Goal: Task Accomplishment & Management: Use online tool/utility

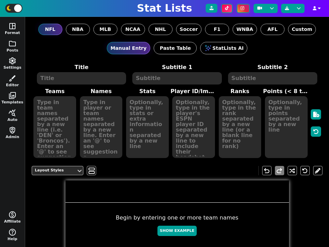
click at [224, 135] on textarea at bounding box center [240, 127] width 43 height 62
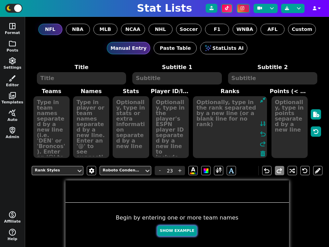
click at [180, 231] on button "Show Example" at bounding box center [176, 231] width 39 height 11
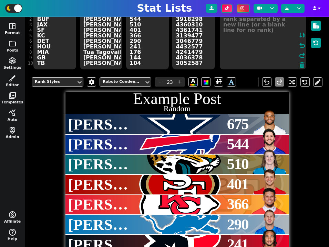
scroll to position [102, 0]
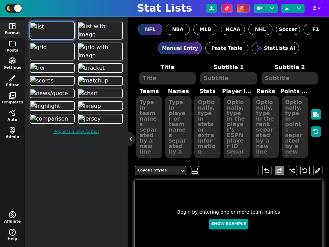
click at [206, 23] on div "NFL NBA MLB NCAA NHL Soccer F1 WNBA AFL Custom" at bounding box center [229, 29] width 188 height 25
click at [206, 27] on span "MLB" at bounding box center [205, 29] width 12 height 7
click at [0, 0] on input "MLB" at bounding box center [0, 0] width 0 height 0
click at [11, 113] on span "query_stats" at bounding box center [12, 113] width 8 height 8
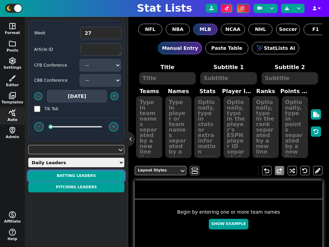
click at [81, 173] on button "BATTING LEADERS" at bounding box center [76, 176] width 96 height 11
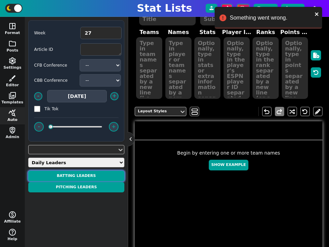
scroll to position [88, 0]
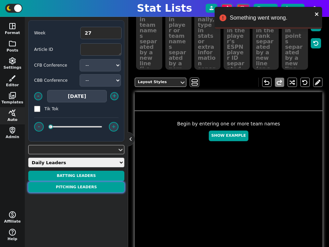
click at [113, 186] on button "PITCHING LEADERS" at bounding box center [76, 187] width 96 height 11
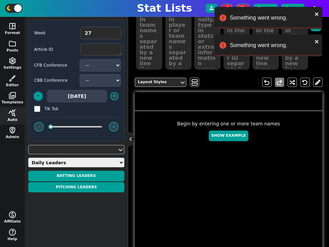
click at [40, 96] on button "-" at bounding box center [38, 96] width 9 height 9
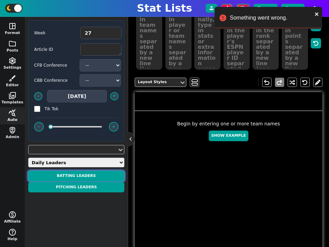
click at [81, 180] on button "BATTING LEADERS" at bounding box center [76, 176] width 96 height 11
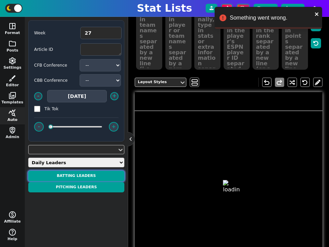
type textarea "BATTING LEADERS"
type textarea "[DATE]"
type textarea "DET DET DET DET DET"
type textarea "[PERSON_NAME] [PERSON_NAME] [PERSON_NAME] [PERSON_NAME] [PERSON_NAME]"
type textarea "1/1, 1 RBIS, 1 BB 1/2, 1 R 1/2 0/1, 1 BB 1/2"
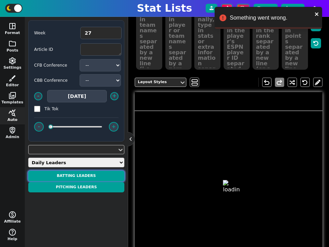
type textarea "42714 41223 33804 38420 42179"
type textarea "4.0 PTS 2.0 PTS 1.0 PTS 1.0 PTS 1.0 PTS"
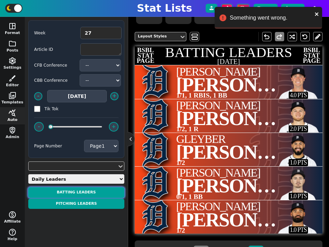
scroll to position [137, 0]
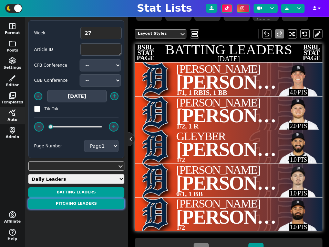
click at [68, 203] on button "PITCHING LEADERS" at bounding box center [76, 204] width 96 height 11
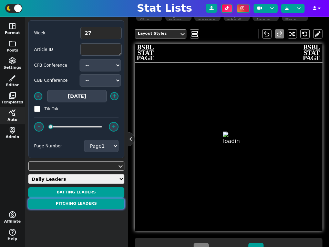
type textarea "PITCHING LEADERS"
type textarea "[DATE]"
type textarea "DET CLE CLE CLE"
type textarea "[PERSON_NAME] [PERSON_NAME] [PERSON_NAME] [PERSON_NAME]"
type textarea "3 IP, 1 H, 0 R, 0 ER, 0 BB, 4 K 2.1 IP, 2 H, 1 R, 1 ER, 1 BB, 3 K 1 IP, 1 H, 0 …"
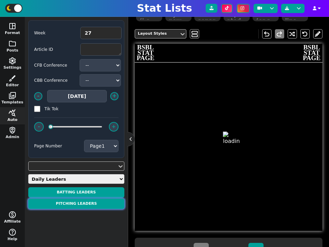
type textarea "33837 41462 42488 4228579"
type textarea "12.0 PTS 5.0 PTS 3.0 PTS 2.0 PTS"
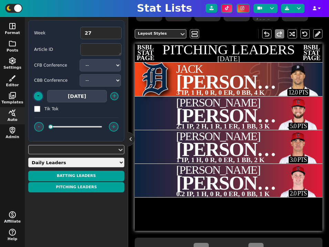
click at [41, 97] on button "-" at bounding box center [38, 96] width 9 height 9
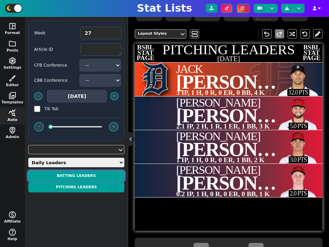
click at [80, 178] on button "BATTING LEADERS" at bounding box center [76, 176] width 96 height 11
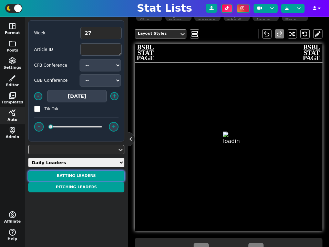
type textarea "BATTING LEADERS"
type textarea "[DATE]"
type textarea "LAD LAD NYY LAD CHC"
type textarea "[PERSON_NAME] [PERSON_NAME] [PERSON_NAME] [PERSON_NAME] [PERSON_NAME]"
type textarea "3/5, 2 HR, 2 R, 4 RBIS 2/5, 2 HR, 2 R, 3 RBIS 2/3, 1 HR, 1 R, 1 RBIS 2/4, 1 R, …"
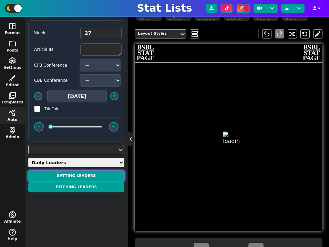
type textarea "33377 39832 42547 30193 4142424"
type textarea "15.0 PTS 10.0 PTS 6.0 PTS 5.0 PTS 5.0 PTS"
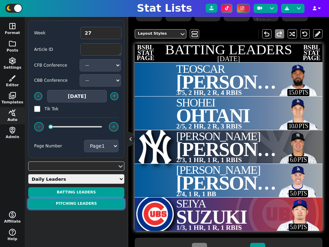
click at [86, 205] on button "PITCHING LEADERS" at bounding box center [76, 204] width 96 height 11
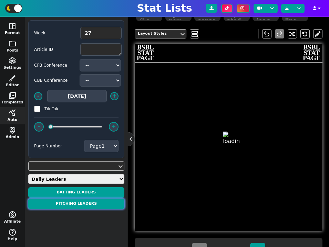
type textarea "PITCHING LEADERS"
type textarea "[DATE]"
type textarea "DET BOS LAD NYY CLE"
type textarea "[PERSON_NAME] [PERSON_NAME] [PERSON_NAME] [PERSON_NAME]"
type textarea "7.2 IP, 3 H, 1 R, 1 ER, 3 BB, 14 K, WIN 7.2 IP, 4 H, 1 R, 1 ER, 0 BB, 11 K, WIN…"
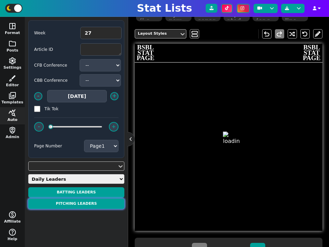
type textarea "42409 4297835 33748 32685 4345076"
type textarea "31.0 PTS 30.0 PTS 23.0 PTS 18.0 PTS 18.0 PTS"
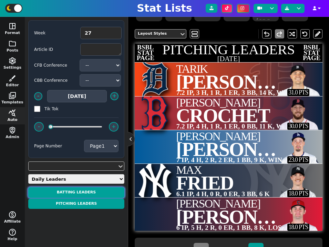
click at [94, 191] on button "BATTING LEADERS" at bounding box center [76, 193] width 96 height 11
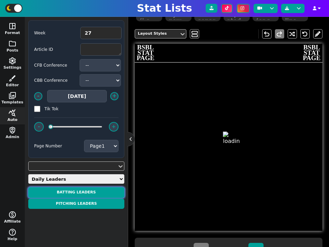
type textarea "BATTING LEADERS"
type textarea "[DATE]"
type textarea "LAD LAD NYY LAD CHC"
type textarea "[PERSON_NAME] [PERSON_NAME] [PERSON_NAME] [PERSON_NAME] [PERSON_NAME]"
type textarea "3/5, 2 HR, 2 R, 4 RBIS 2/5, 2 HR, 2 R, 3 RBIS 2/3, 1 HR, 1 R, 1 RBIS 2/4, 1 R, …"
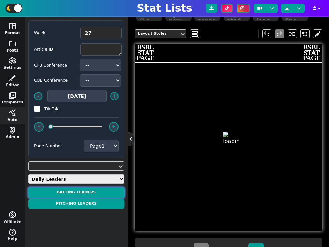
type textarea "33377 39832 42547 30193 4142424"
type textarea "15.0 PTS 10.0 PTS 6.0 PTS 5.0 PTS 5.0 PTS"
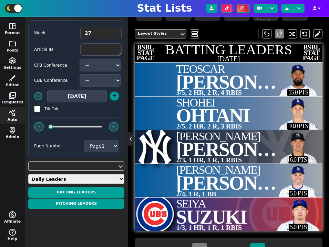
click at [116, 98] on button "+" at bounding box center [114, 96] width 9 height 9
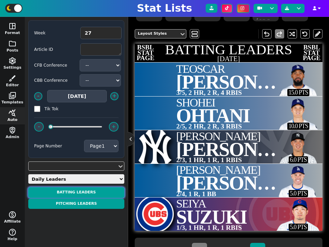
click at [92, 193] on button "BATTING LEADERS" at bounding box center [76, 193] width 96 height 11
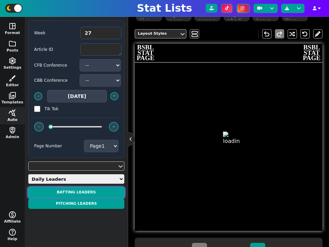
type textarea "BATTING LEADERS"
type textarea "[DATE]"
type textarea "LAD BOS CLE NYY LAD"
type textarea "MOOKIE [PERSON_NAME] STORY [PERSON_NAME] [PERSON_NAME] [PERSON_NAME]"
type textarea "4/5, 1 R, 3 RBIS 2/4, 1 HR, 1 R, 3 RBIS 1/4, 1 HR, 1 R, 3 RBIS 2/4, 1 HR, 1 R, …"
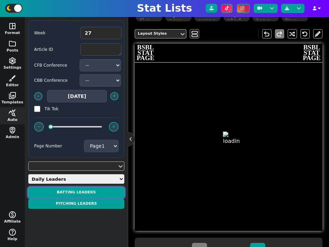
type textarea "33039 32150 41183 5016968 31358"
type textarea "11.0 PTS 8.0 PTS 7.0 PTS 7.0 PTS 6.0 PTS"
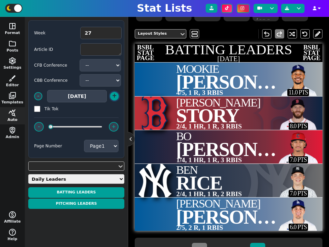
click at [114, 98] on button "+" at bounding box center [114, 96] width 9 height 9
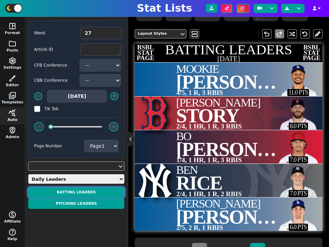
click at [92, 194] on button "BATTING LEADERS" at bounding box center [76, 193] width 96 height 11
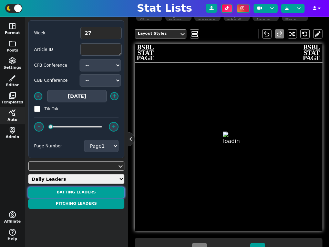
type textarea "BATTING LEADERS"
type textarea "[DATE]"
type textarea "DET CLE DET CLE DET"
type textarea "[PERSON_NAME] [PERSON_NAME] [PERSON_NAME] [PERSON_NAME] [PERSON_NAME]"
type textarea "1/1, 1 RBIS, 2 BB 1/2, 1 R 1/2, 1 R 1/2, 1 RBIS 0/1, 1 BB"
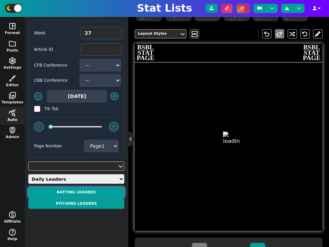
type textarea "42714 41030 41223 32801 38420"
type textarea "5.0 PTS 3.0 PTS 2.0 PTS 1.0 PTS 1.0 PTS"
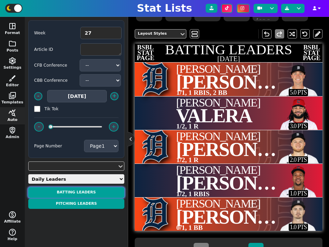
click at [109, 192] on button "BATTING LEADERS" at bounding box center [76, 193] width 96 height 11
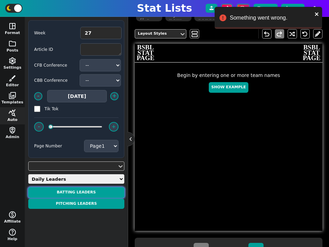
click at [117, 190] on button "BATTING LEADERS" at bounding box center [76, 193] width 96 height 11
click at [91, 190] on button "BATTING LEADERS" at bounding box center [76, 193] width 96 height 11
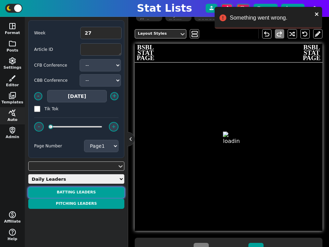
type textarea "BATTING LEADERS"
type textarea "[DATE]"
type textarea "DET CLE DET CLE DET"
type textarea "[PERSON_NAME] [PERSON_NAME] [PERSON_NAME] [PERSON_NAME] [PERSON_NAME]"
type textarea "1/1, 1 RBIS, 2 BB 1/2, 1 R 1/2, 1 R 1/2, 1 RBIS 0/1, 1 BB"
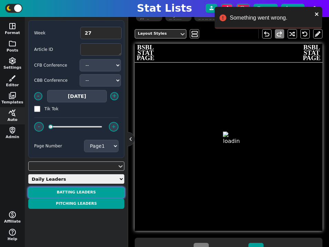
type textarea "42714 41030 41223 32801 38420"
type textarea "5.0 PTS 3.0 PTS 2.0 PTS 1.0 PTS 1.0 PTS"
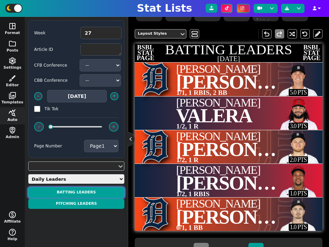
click at [107, 192] on button "BATTING LEADERS" at bounding box center [76, 193] width 96 height 11
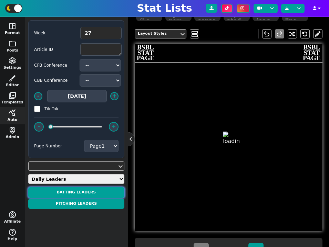
type textarea "BATTING LEADERS"
type textarea "[DATE]"
type textarea "DET CLE DET CLE DET"
type textarea "[PERSON_NAME] [PERSON_NAME] [PERSON_NAME] [PERSON_NAME] [PERSON_NAME]"
type textarea "1/1, 1 RBIS, 2 BB 1/2, 1 R 1/2, 1 R 1/2, 1 RBIS 0/1, 1 BB"
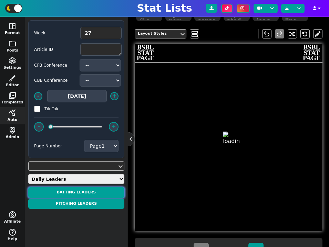
type textarea "42714 41030 41223 32801 38420"
type textarea "5.0 PTS 3.0 PTS 2.0 PTS 1.0 PTS 1.0 PTS"
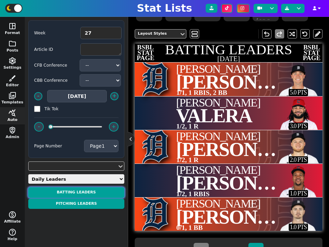
click at [81, 192] on button "BATTING LEADERS" at bounding box center [76, 193] width 96 height 11
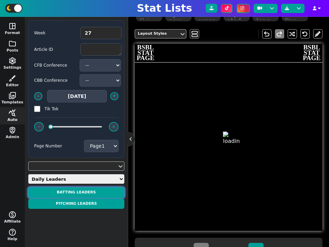
type textarea "BATTING LEADERS"
type textarea "[DATE]"
type textarea "DET CLE DET CLE DET"
type textarea "[PERSON_NAME] [PERSON_NAME] [PERSON_NAME] [PERSON_NAME] [PERSON_NAME]"
type textarea "1/1, 1 RBIS, 2 BB 1/2, 1 R 1/2, 1 R 1/2, 1 RBIS 0/1, 1 BB"
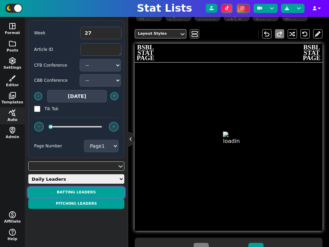
type textarea "42714 41030 41223 32801 38420"
type textarea "5.0 PTS 3.0 PTS 2.0 PTS 1.0 PTS 1.0 PTS"
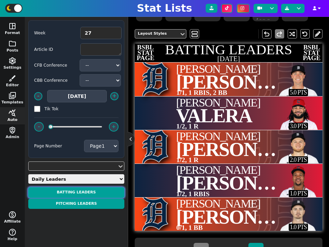
click at [99, 194] on button "BATTING LEADERS" at bounding box center [76, 193] width 96 height 11
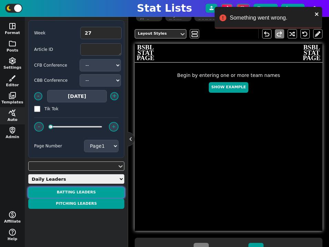
click at [97, 190] on button "BATTING LEADERS" at bounding box center [76, 193] width 96 height 11
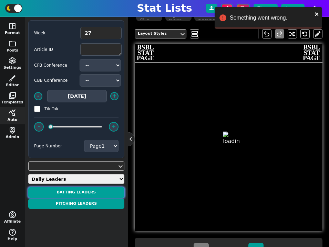
type textarea "BATTING LEADERS"
type textarea "[DATE]"
type textarea "DET CLE DET CLE DET"
type textarea "[PERSON_NAME] [PERSON_NAME] [PERSON_NAME] [PERSON_NAME] [PERSON_NAME]"
type textarea "1/1, 1 RBIS, 2 BB 1/2, 1 R 1/2, 1 R 1/2, 1 RBIS 0/1, 1 BB"
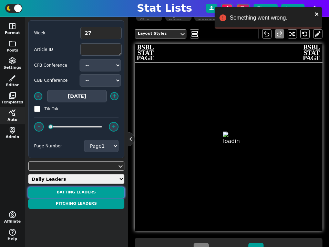
type textarea "42714 41030 41223 32801 38420"
type textarea "5.0 PTS 3.0 PTS 2.0 PTS 1.0 PTS 1.0 PTS"
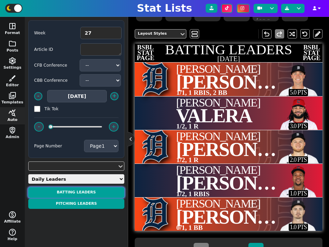
click at [104, 192] on button "BATTING LEADERS" at bounding box center [76, 193] width 96 height 11
type textarea "BATTING LEADERS"
type textarea "[DATE]"
type textarea "DET CLE DET CLE DET"
type textarea "[PERSON_NAME] [PERSON_NAME] [PERSON_NAME] [PERSON_NAME] [PERSON_NAME]"
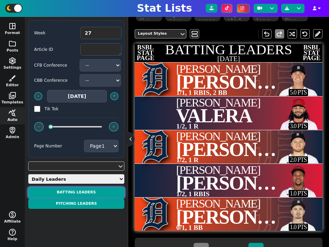
type textarea "1/1, 1 RBIS, 2 BB 1/2, 1 R 1/2, 1 R 1/2, 1 RBIS 0/1, 1 BB"
type textarea "42714 41030 41223 32801 38420"
type textarea "5.0 PTS 3.0 PTS 2.0 PTS 1.0 PTS 1.0 PTS"
click at [107, 192] on button "BATTING LEADERS" at bounding box center [76, 193] width 96 height 11
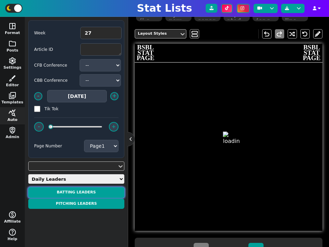
type textarea "BATTING LEADERS"
type textarea "[DATE]"
type textarea "DET CLE DET CLE DET"
type textarea "[PERSON_NAME] [PERSON_NAME] [PERSON_NAME] [PERSON_NAME] [PERSON_NAME]"
type textarea "1/1, 1 RBIS, 2 BB 1/2, 1 R 1/2, 1 R 1/2, 1 RBIS 0/1, 1 BB"
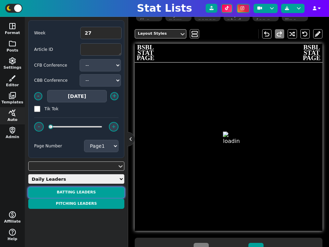
type textarea "42714 41030 41223 32801 38420"
type textarea "5.0 PTS 3.0 PTS 2.0 PTS 1.0 PTS 1.0 PTS"
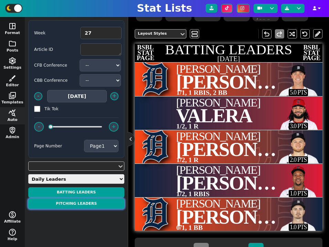
click at [103, 204] on button "PITCHING LEADERS" at bounding box center [76, 204] width 96 height 11
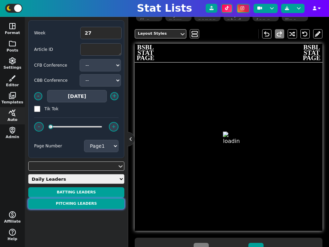
type textarea "PITCHING LEADERS"
type textarea "[DATE]"
type textarea "DET CLE CLE CLE DET"
type textarea "[PERSON_NAME] [PERSON_NAME] [PERSON_NAME] [PERSON_NAME] [PERSON_NAME]"
type textarea "4.2 IP, 3 H, 1 R, 1 ER, 2 BB, 4 K 2 IP, 1 H, 0 R, 0 ER, 2 BB, 3 K 2.1 IP, 2 H, …"
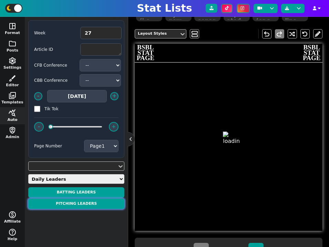
type textarea "33837 42488 41462 4228579 36543"
type textarea "11.0 PTS 6.0 PTS 5.0 PTS 2.0 PTS 1.0 PTS"
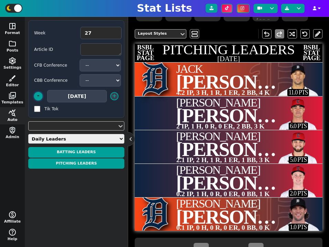
click at [40, 98] on button "-" at bounding box center [38, 96] width 9 height 9
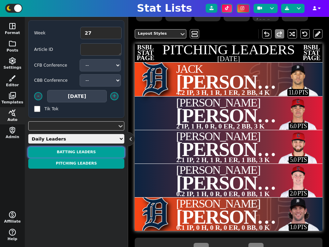
click at [76, 153] on button "BATTING LEADERS" at bounding box center [76, 152] width 96 height 11
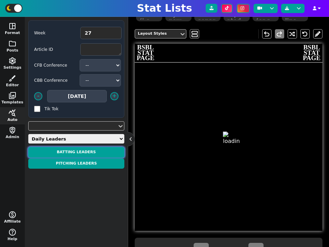
type textarea "BATTING LEADERS"
type textarea "[DATE]"
type textarea "LAD BOS CLE NYY LAD"
type textarea "MOOKIE [PERSON_NAME] STORY [PERSON_NAME] [PERSON_NAME] [PERSON_NAME]"
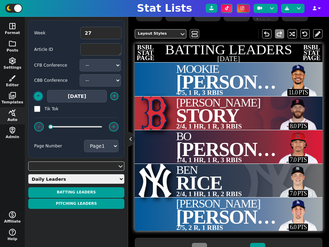
click at [40, 97] on button "-" at bounding box center [38, 96] width 9 height 9
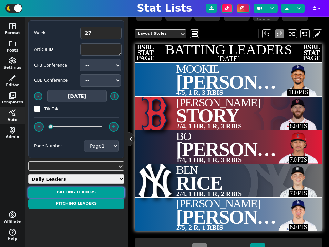
click at [84, 191] on button "BATTING LEADERS" at bounding box center [76, 193] width 96 height 11
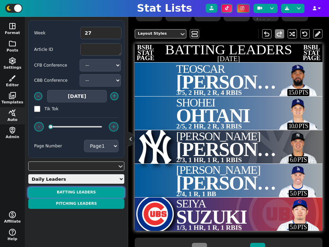
scroll to position [172, 0]
